Goal: Task Accomplishment & Management: Manage account settings

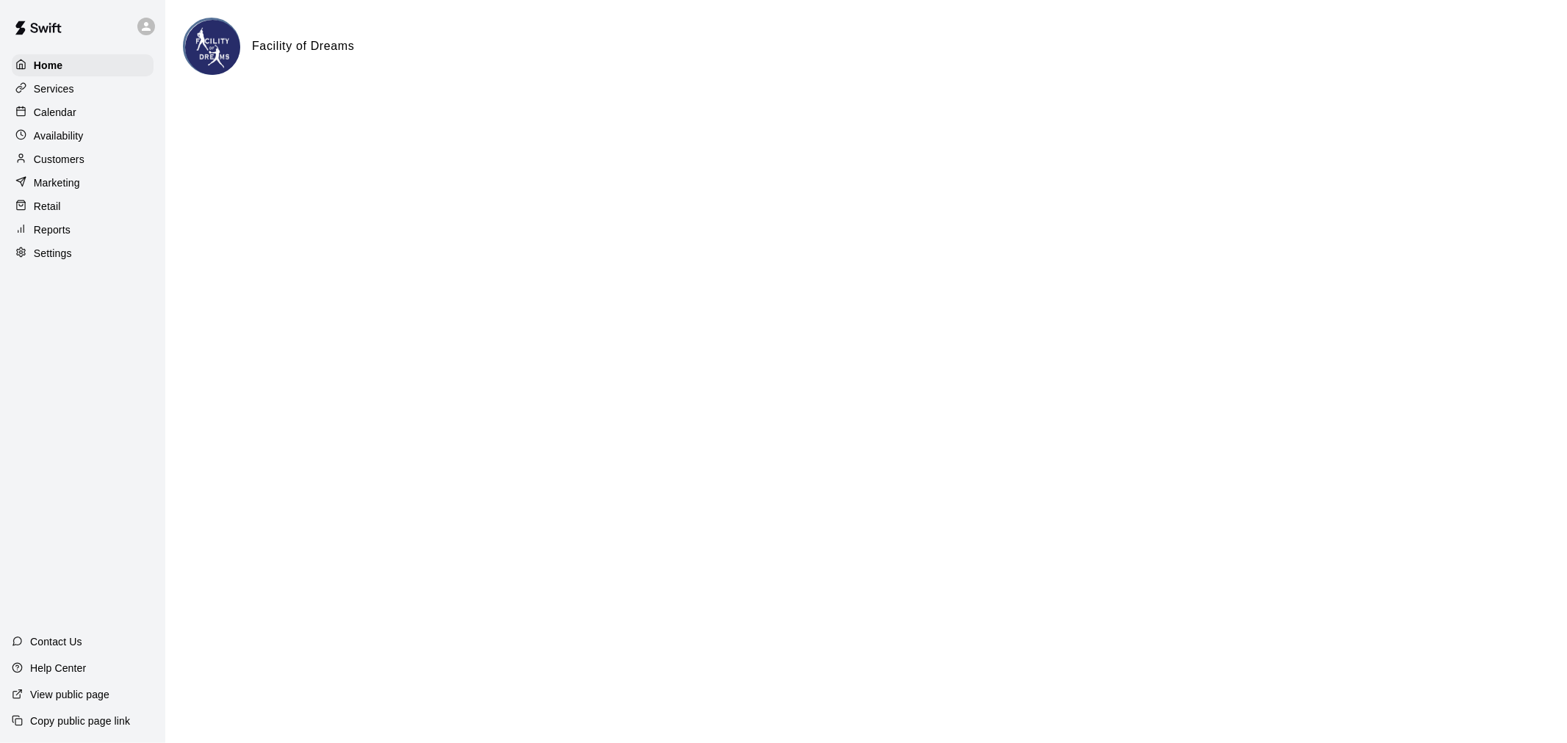
click at [62, 116] on p "Calendar" at bounding box center [55, 112] width 43 height 15
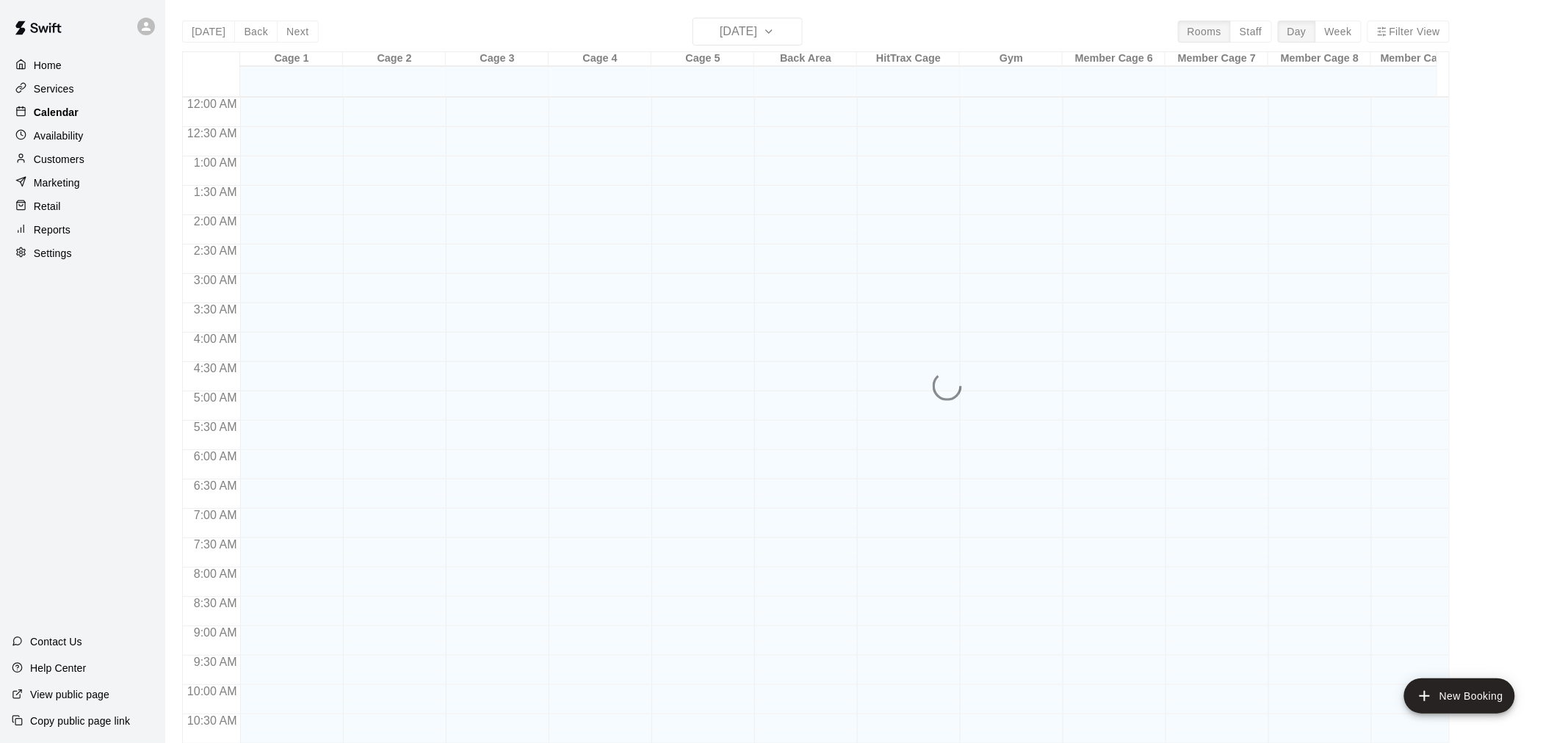
scroll to position [703, 0]
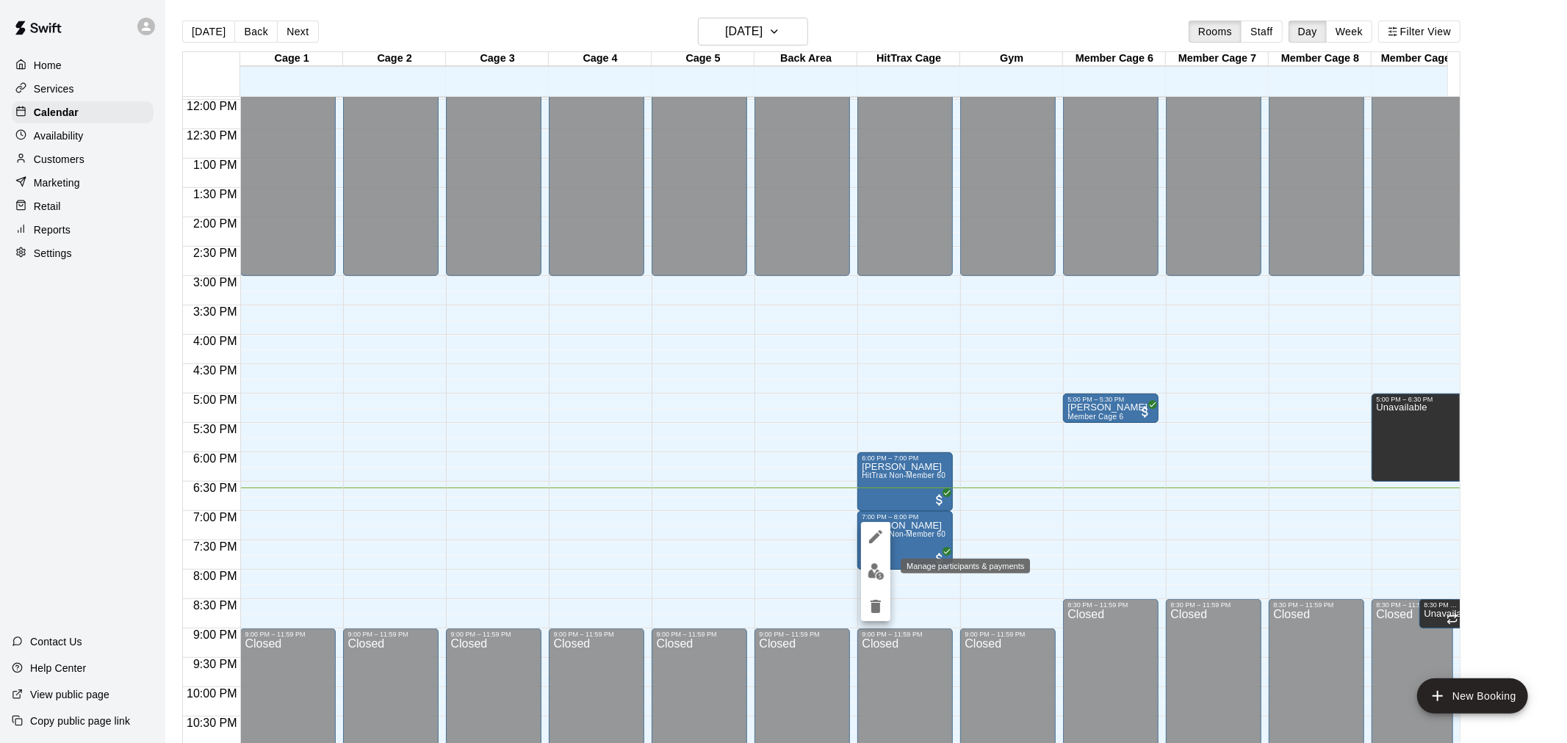
click at [875, 573] on img "edit" at bounding box center [875, 571] width 17 height 17
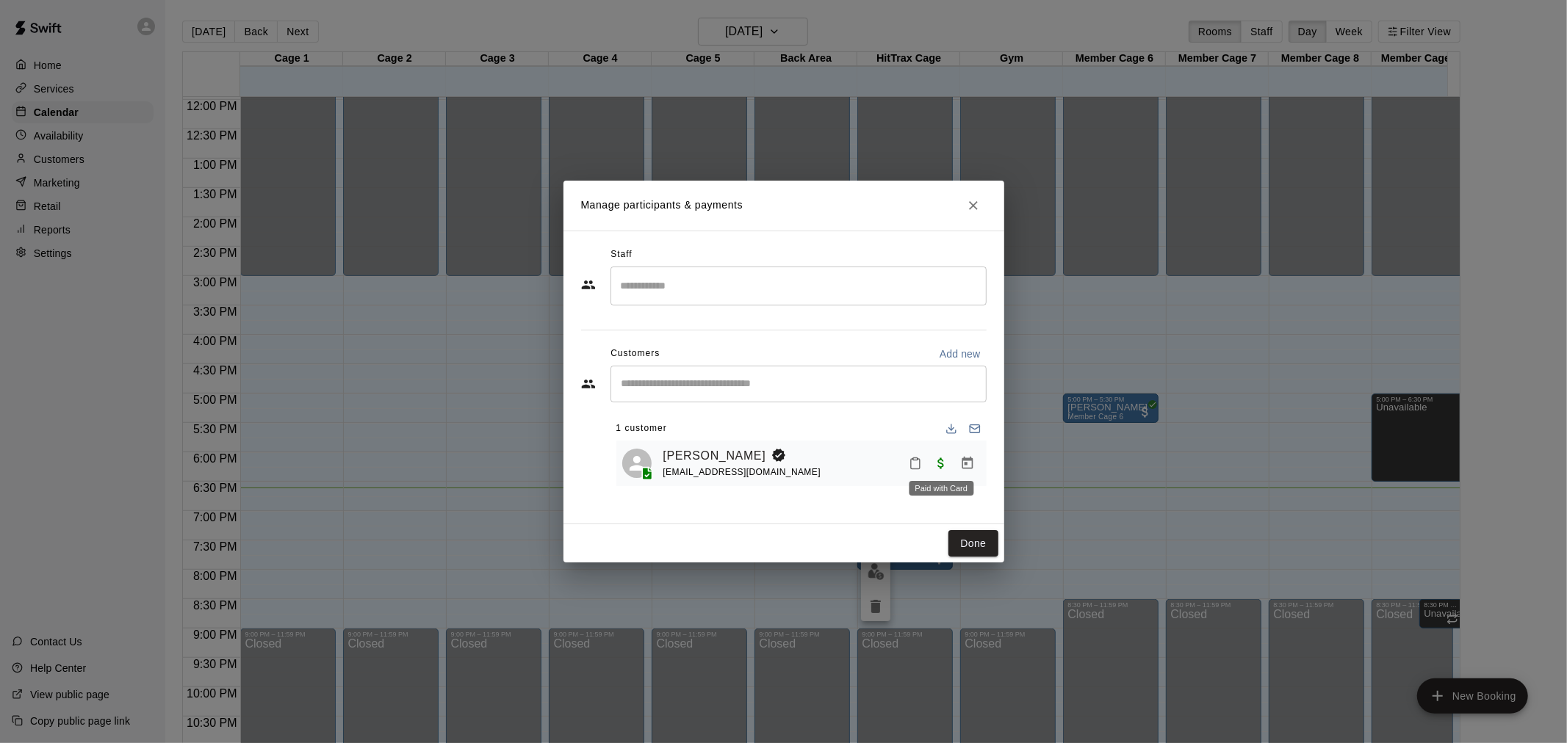
click at [938, 468] on span "Paid with Card" at bounding box center [941, 462] width 26 height 12
click at [962, 464] on icon "Manage bookings & payment" at bounding box center [966, 463] width 11 height 12
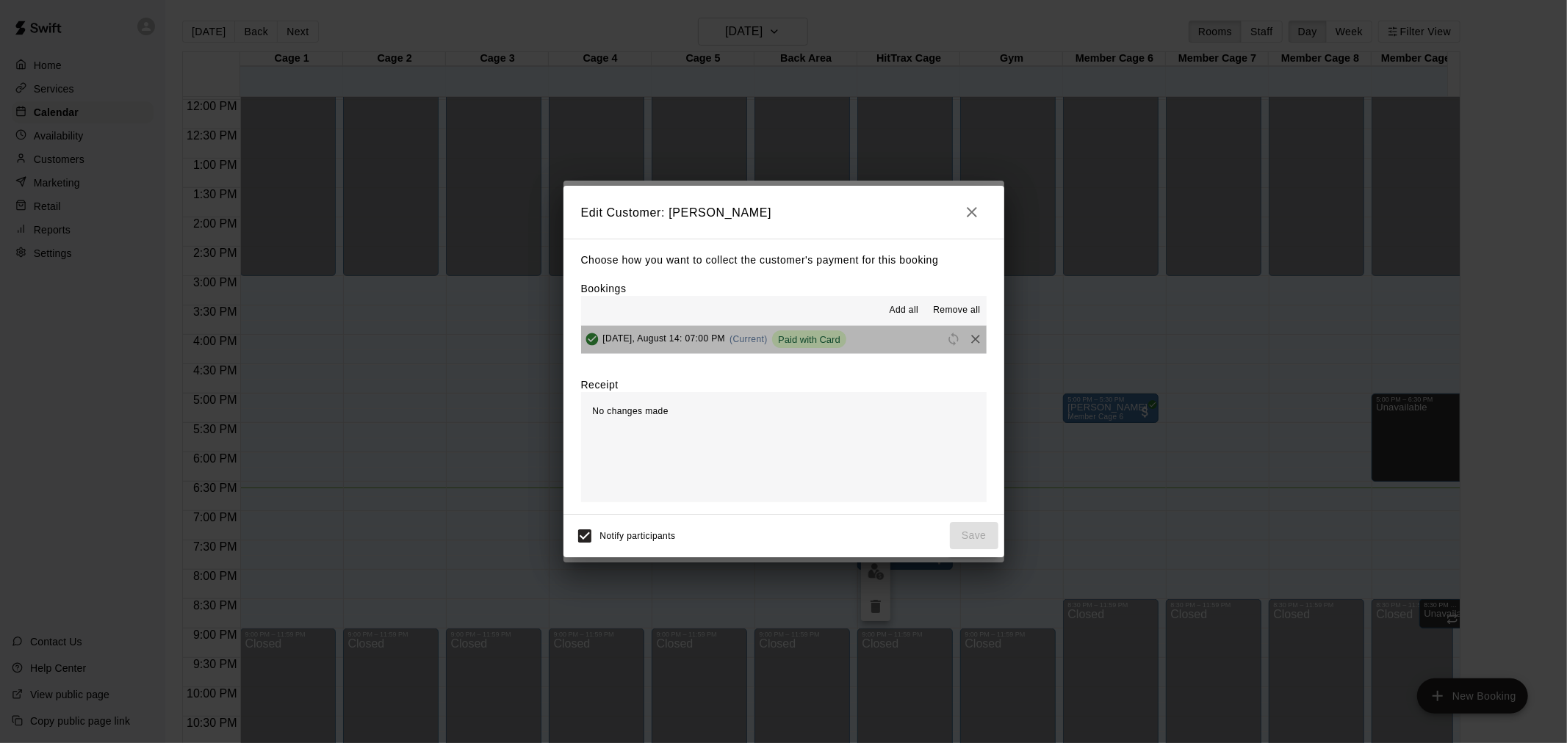
click at [845, 340] on span "Paid with Card" at bounding box center [809, 339] width 74 height 11
click at [635, 339] on span "[DATE], August 14: 07:00 PM" at bounding box center [664, 339] width 123 height 10
click at [969, 209] on icon "button" at bounding box center [972, 212] width 10 height 10
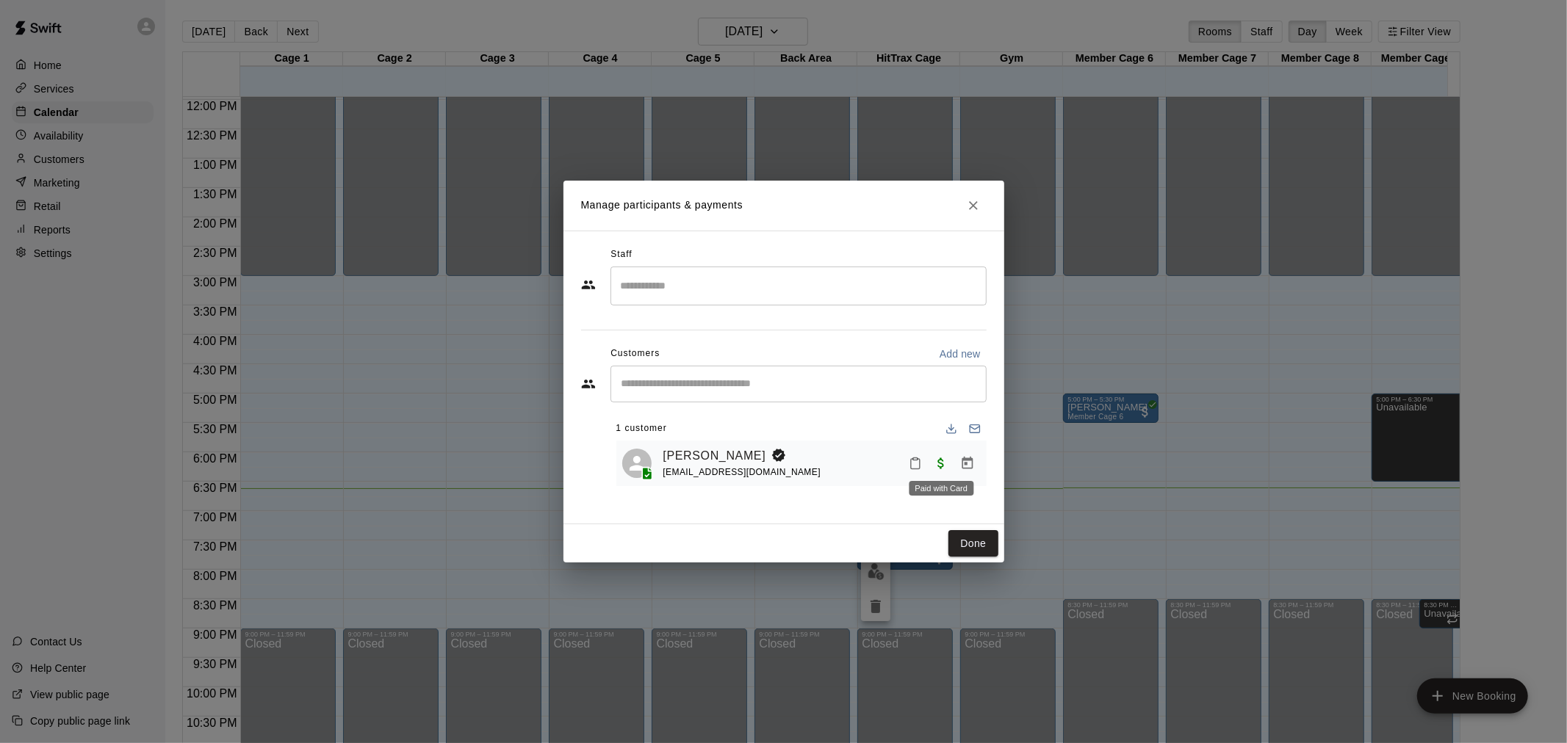
click at [938, 466] on span "Paid with Card" at bounding box center [941, 462] width 26 height 12
click at [948, 467] on span "Paid with Card" at bounding box center [941, 462] width 26 height 12
click at [965, 466] on icon "Manage bookings & payment" at bounding box center [967, 463] width 15 height 15
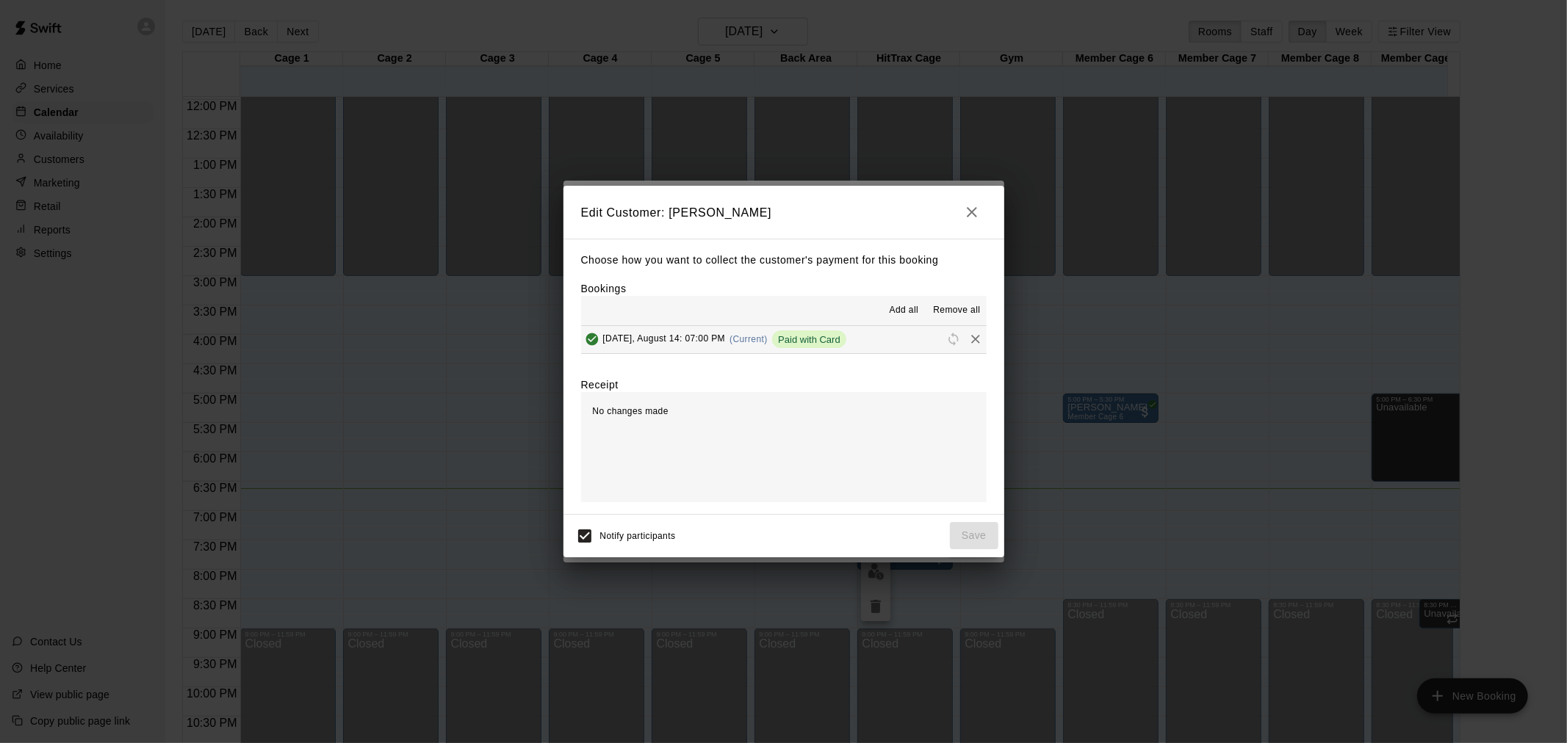
click at [950, 313] on span "Remove all" at bounding box center [956, 310] width 47 height 15
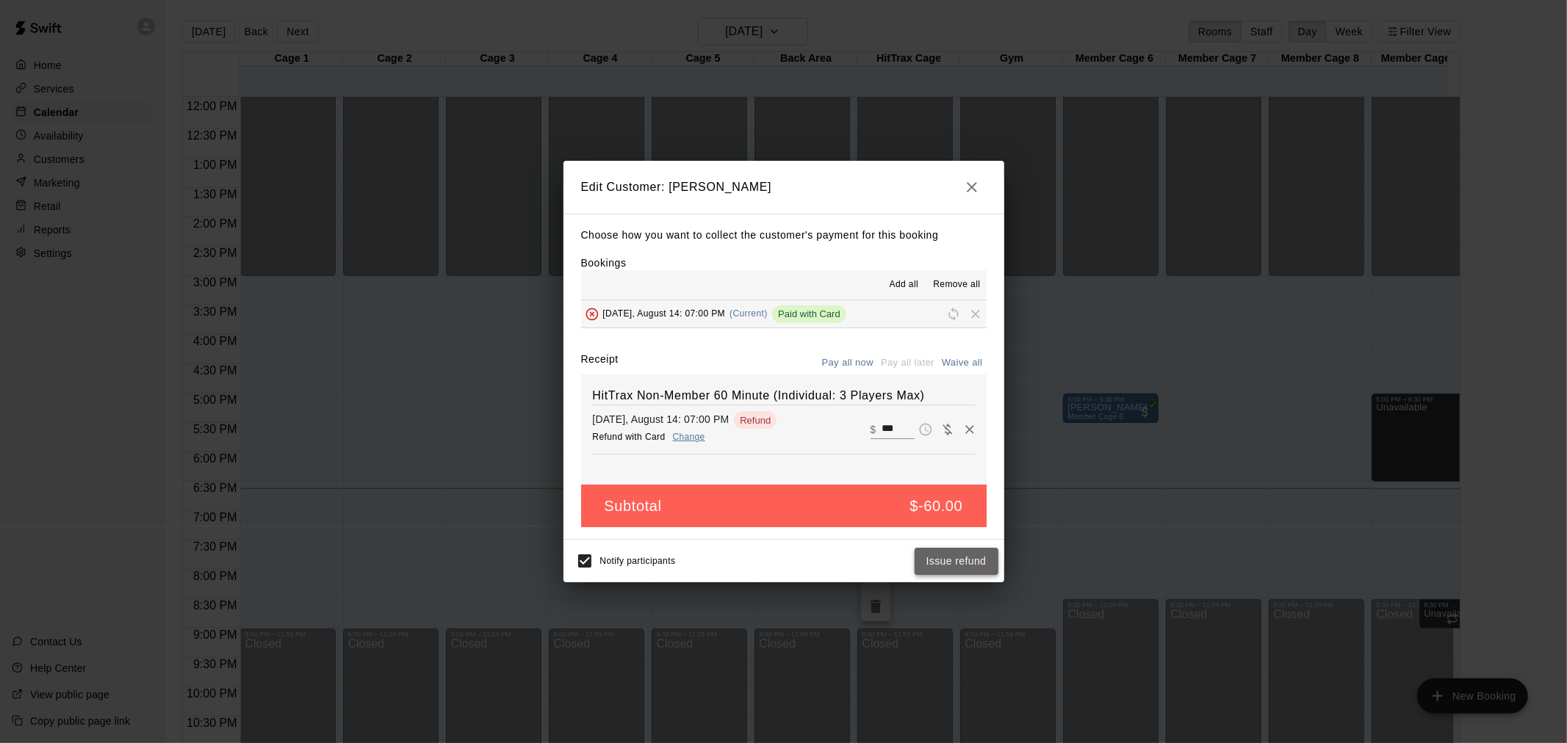
click at [950, 560] on button "Issue refund" at bounding box center [956, 561] width 84 height 27
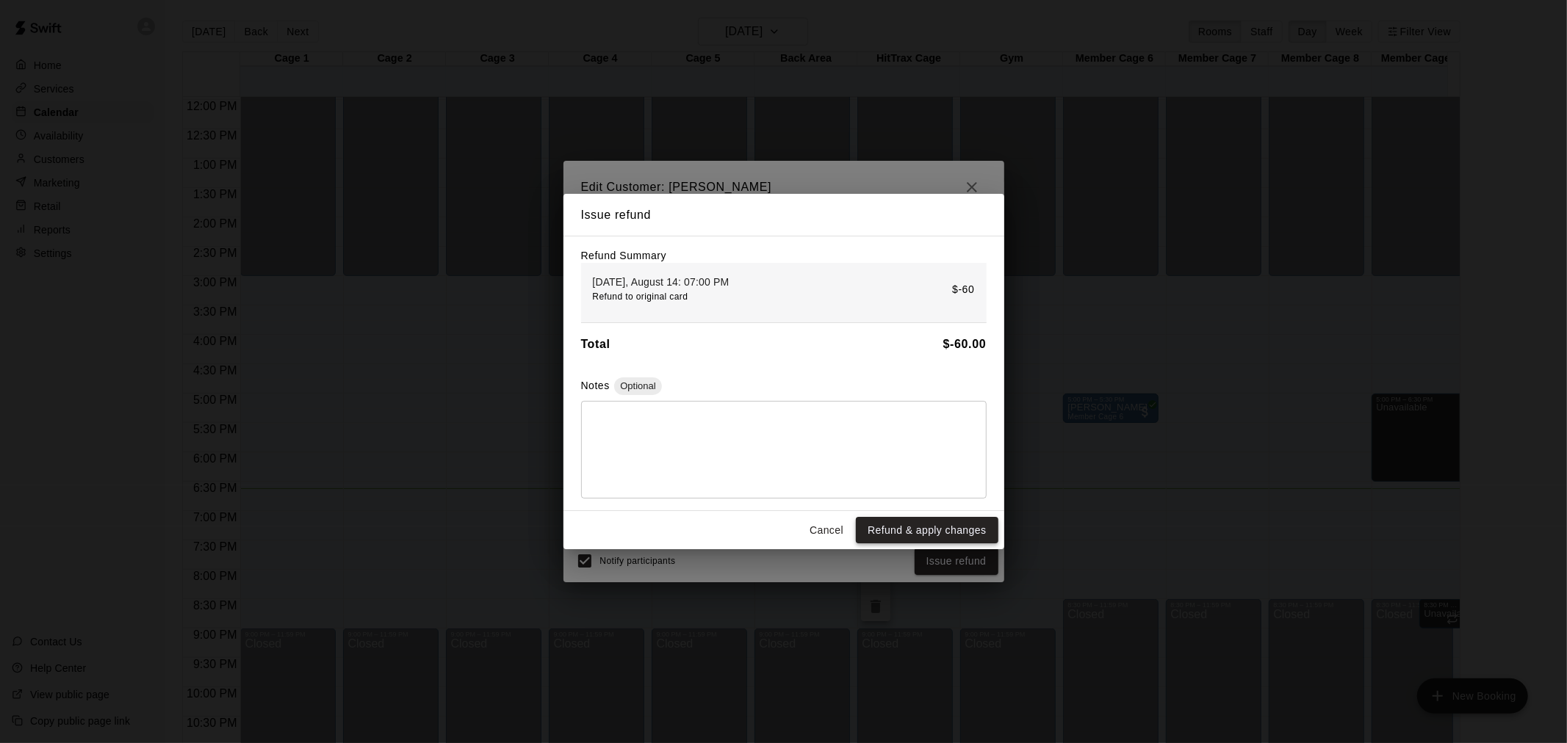
click at [936, 532] on button "Refund & apply changes" at bounding box center [927, 530] width 142 height 27
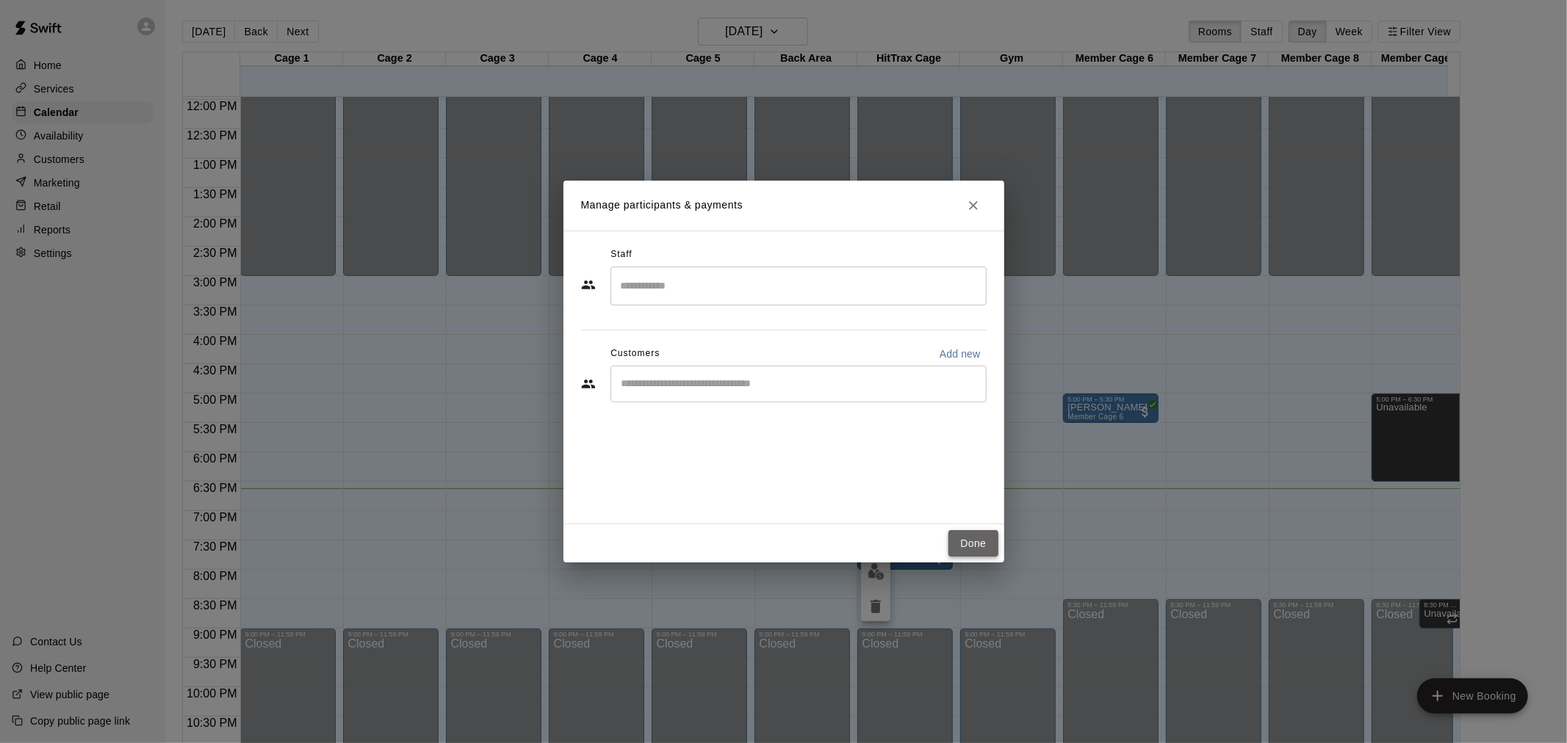
click at [980, 545] on button "Done" at bounding box center [972, 543] width 49 height 27
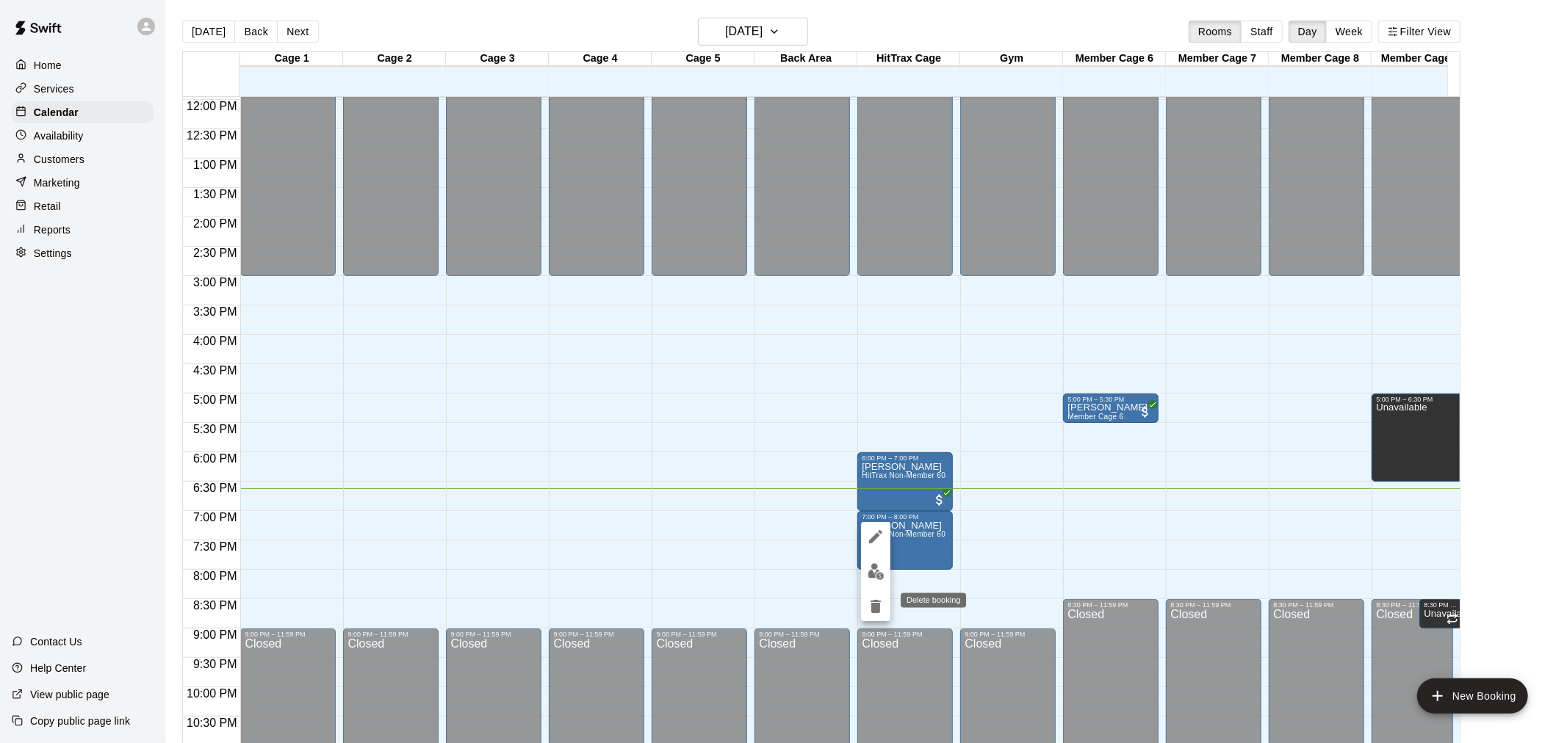
click at [877, 610] on icon "delete" at bounding box center [875, 606] width 10 height 13
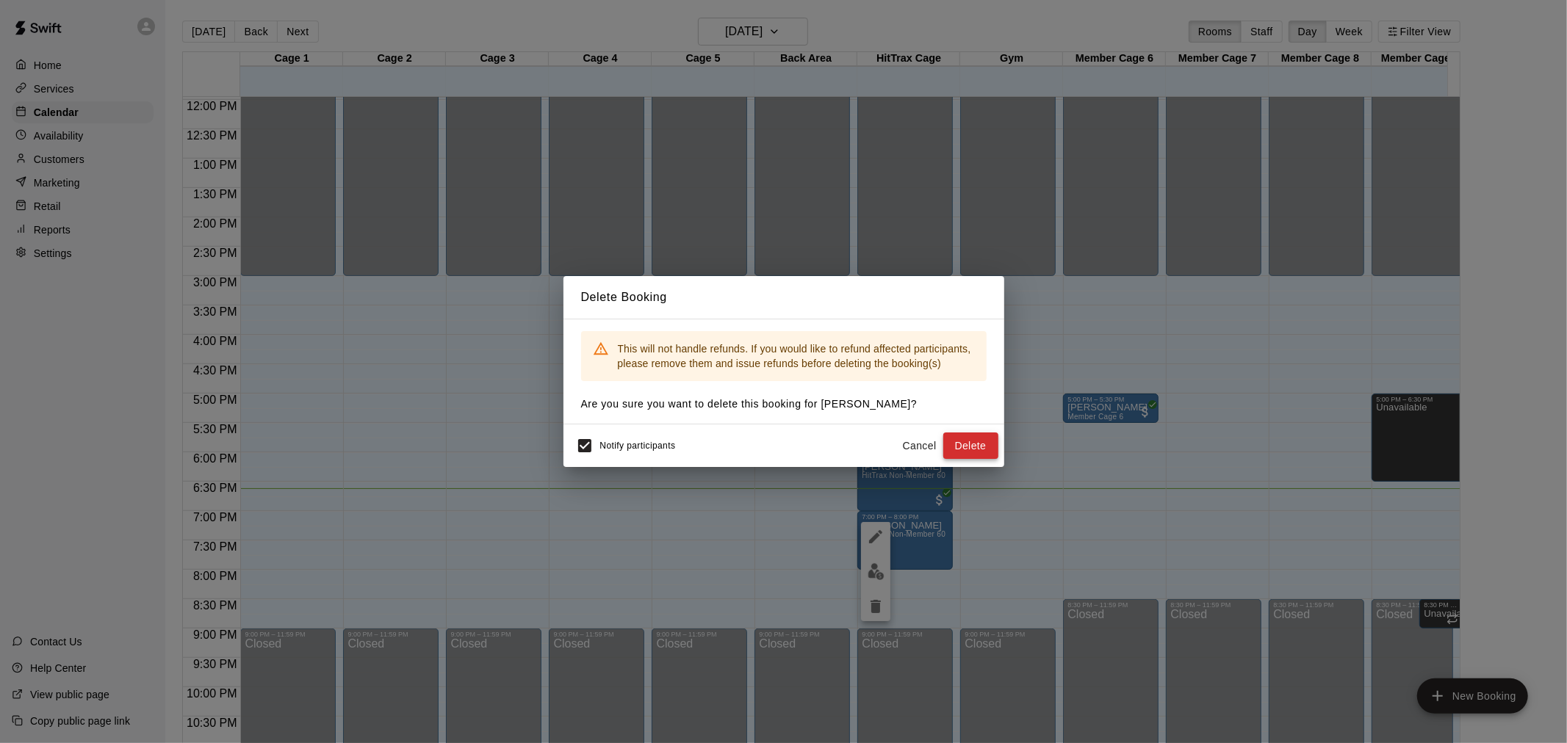
click at [972, 449] on button "Delete" at bounding box center [970, 446] width 55 height 27
